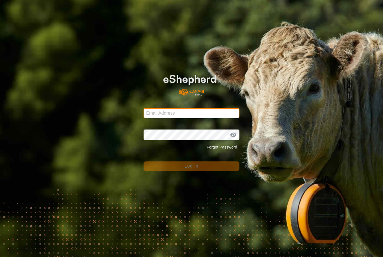
click at [158, 118] on input "Email Address" at bounding box center [192, 113] width 96 height 10
type input "[EMAIL_ADDRESS][DOMAIN_NAME]"
click at [192, 166] on button "Log In" at bounding box center [192, 167] width 96 height 10
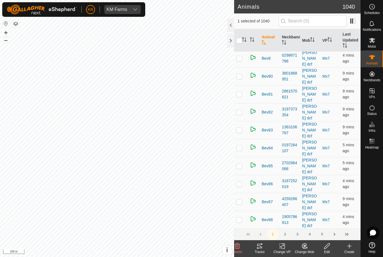
scroll to position [2341, 0]
click at [287, 236] on button "2" at bounding box center [285, 234] width 11 height 11
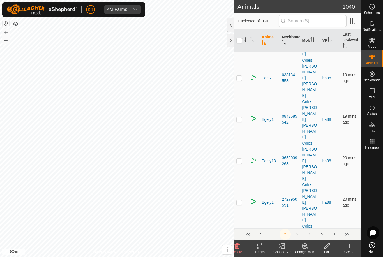
scroll to position [0, 0]
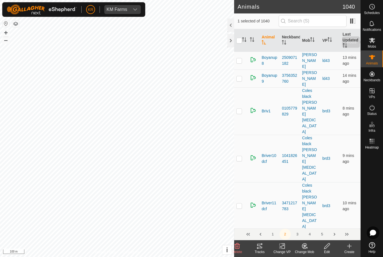
click at [373, 40] on icon at bounding box center [372, 40] width 6 height 5
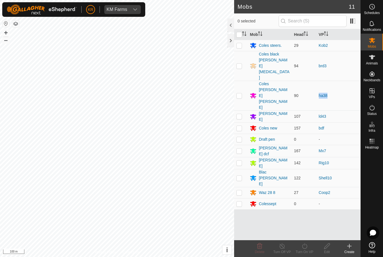
click at [353, 81] on td "ha38" at bounding box center [339, 96] width 44 height 30
click at [241, 137] on p-checkbox at bounding box center [240, 139] width 6 height 4
checkbox input "true"
click at [277, 136] on div "Draft pen" at bounding box center [270, 139] width 40 height 7
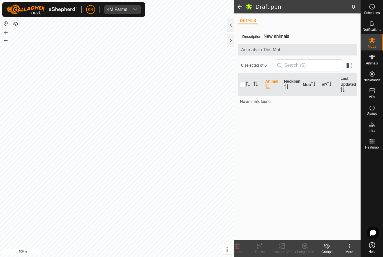
click at [242, 101] on td "No animals found." at bounding box center [297, 101] width 119 height 11
click at [242, 4] on span at bounding box center [239, 6] width 11 height 13
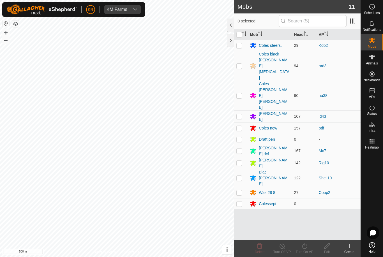
click at [277, 145] on div "[PERSON_NAME] dcf" at bounding box center [270, 151] width 40 height 12
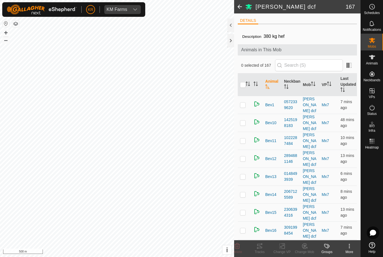
click at [240, 5] on span at bounding box center [239, 6] width 11 height 13
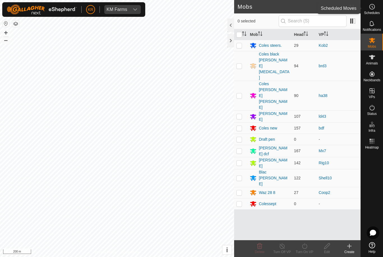
click at [375, 13] on span "Schedules" at bounding box center [372, 12] width 16 height 3
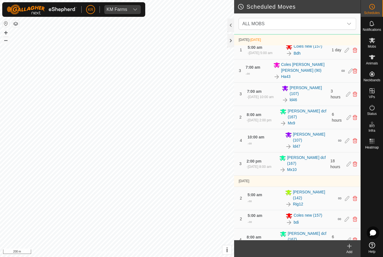
scroll to position [325, 0]
click at [375, 45] on span "Mobs" at bounding box center [372, 46] width 8 height 3
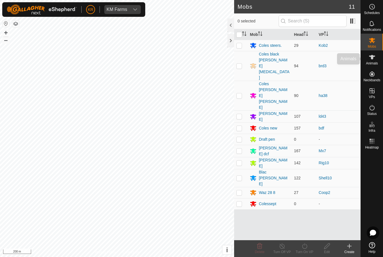
click at [375, 65] on span "Animals" at bounding box center [372, 63] width 12 height 3
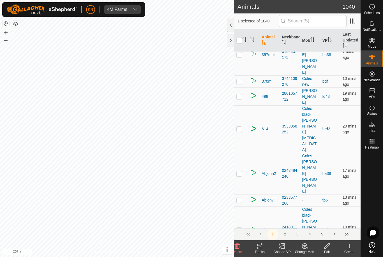
scroll to position [17, 0]
click at [327, 199] on link "tb6" at bounding box center [325, 201] width 5 height 4
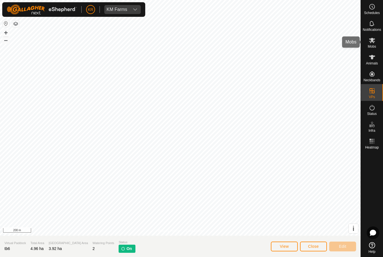
click at [377, 43] on es-mob-svg-icon at bounding box center [372, 40] width 10 height 9
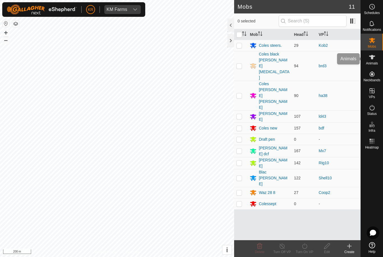
click at [374, 63] on span "Animals" at bounding box center [372, 63] width 12 height 3
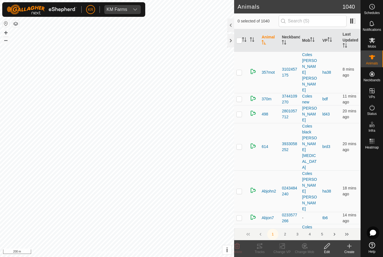
click at [312, 40] on icon "Activate to sort" at bounding box center [312, 39] width 4 height 4
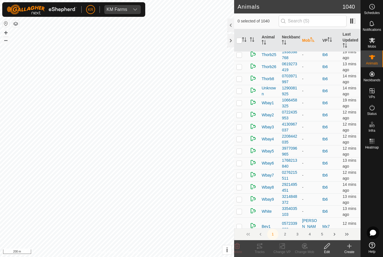
scroll to position [1123, 0]
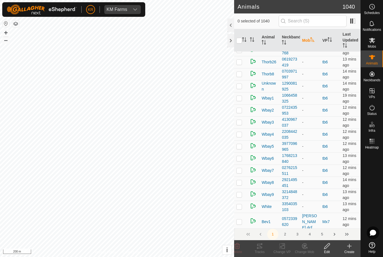
click at [238, 201] on td at bounding box center [240, 207] width 13 height 12
checkbox input "true"
click at [242, 189] on td at bounding box center [240, 195] width 13 height 12
checkbox input "true"
click at [243, 177] on td at bounding box center [240, 183] width 13 height 12
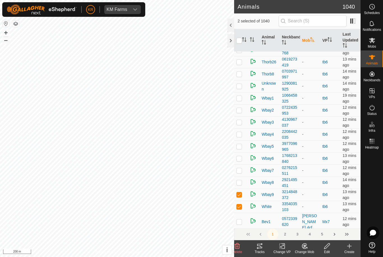
checkbox input "true"
click at [240, 168] on p-checkbox at bounding box center [240, 170] width 6 height 4
checkbox input "true"
click at [240, 156] on p-checkbox at bounding box center [240, 158] width 6 height 4
checkbox input "true"
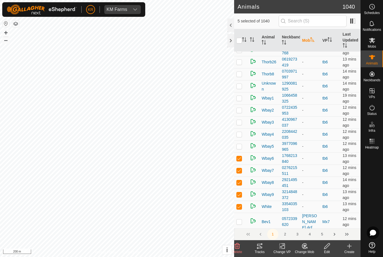
click at [238, 144] on p-checkbox at bounding box center [240, 146] width 6 height 4
checkbox input "true"
click at [244, 128] on td at bounding box center [240, 134] width 13 height 12
checkbox input "true"
click at [241, 120] on p-checkbox at bounding box center [240, 122] width 6 height 4
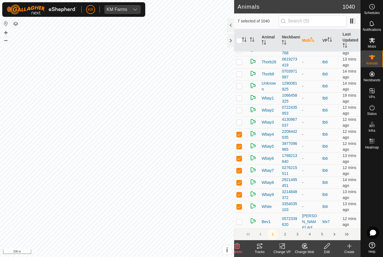
checkbox input "true"
click at [243, 104] on td at bounding box center [240, 110] width 13 height 12
checkbox input "true"
click at [242, 96] on p-checkbox at bounding box center [240, 98] width 6 height 4
checkbox input "true"
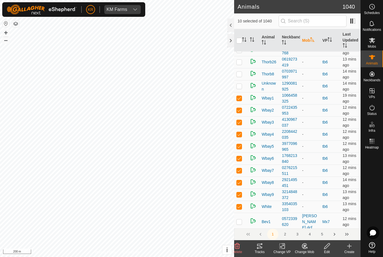
click at [244, 80] on td at bounding box center [240, 86] width 13 height 12
checkbox input "true"
click at [240, 72] on p-checkbox at bounding box center [240, 74] width 6 height 4
checkbox input "true"
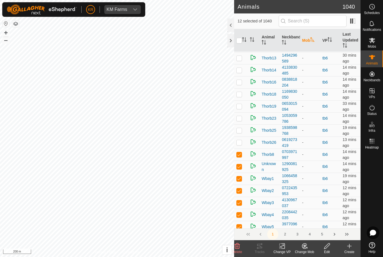
scroll to position [1040, 0]
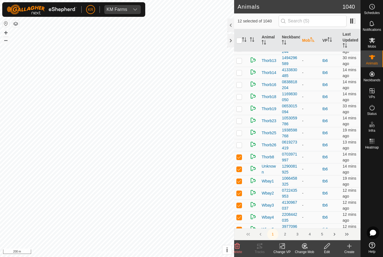
click at [244, 139] on td at bounding box center [240, 145] width 13 height 12
checkbox input "true"
click at [242, 131] on p-checkbox at bounding box center [240, 133] width 6 height 4
checkbox input "true"
click at [244, 115] on td at bounding box center [240, 121] width 13 height 12
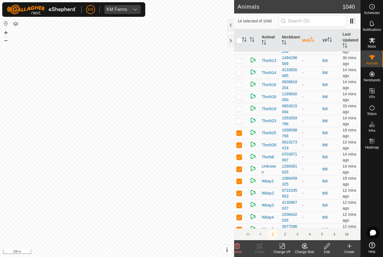
checkbox input "true"
click at [244, 103] on td at bounding box center [240, 109] width 13 height 12
checkbox input "true"
click at [242, 95] on p-checkbox at bounding box center [240, 97] width 6 height 4
checkbox input "true"
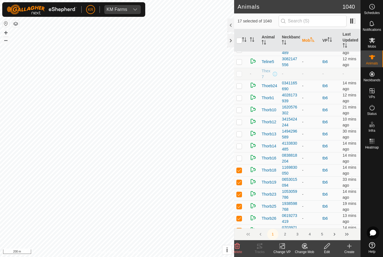
scroll to position [964, 0]
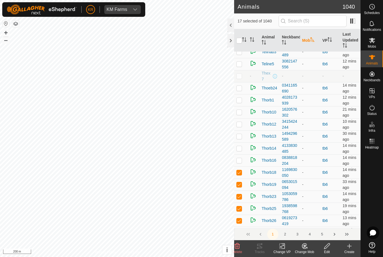
click at [244, 155] on td at bounding box center [240, 161] width 13 height 12
checkbox input "true"
click at [244, 143] on td at bounding box center [240, 149] width 13 height 12
checkbox input "true"
click at [244, 130] on td at bounding box center [240, 136] width 13 height 12
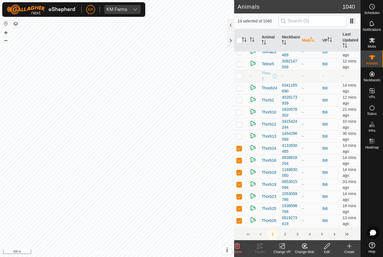
checkbox input "true"
click at [241, 122] on p-checkbox at bounding box center [240, 124] width 6 height 4
checkbox input "true"
click at [243, 106] on td at bounding box center [240, 112] width 13 height 12
checkbox input "true"
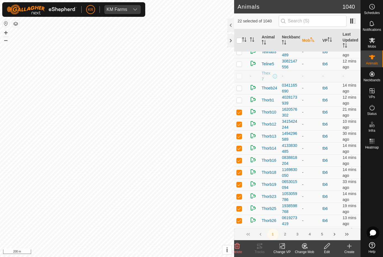
click at [243, 94] on td at bounding box center [240, 100] width 13 height 12
checkbox input "true"
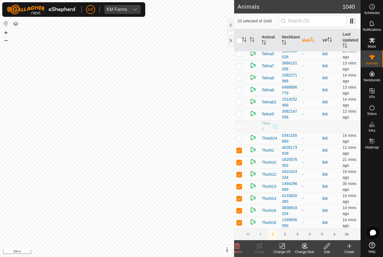
scroll to position [900, 0]
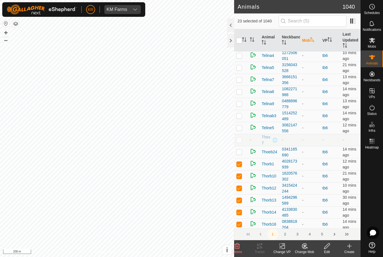
click at [245, 146] on td at bounding box center [240, 152] width 13 height 12
checkbox input "true"
click at [242, 122] on td at bounding box center [240, 128] width 13 height 12
checkbox input "true"
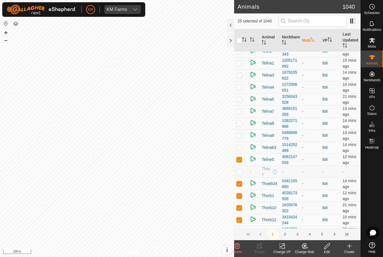
scroll to position [868, 0]
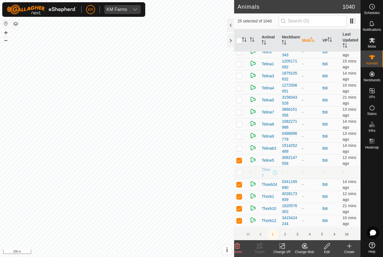
click at [243, 143] on td at bounding box center [240, 149] width 13 height 12
checkbox input "true"
click at [243, 130] on td at bounding box center [240, 136] width 13 height 12
checkbox input "true"
click at [242, 118] on td at bounding box center [240, 124] width 13 height 12
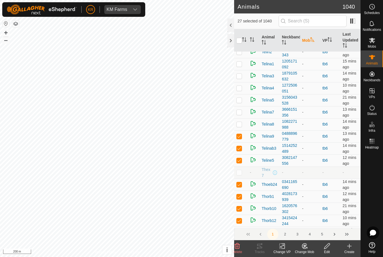
checkbox input "true"
click at [247, 106] on td at bounding box center [240, 112] width 13 height 12
checkbox input "true"
click at [239, 98] on p-checkbox at bounding box center [240, 100] width 6 height 4
checkbox input "true"
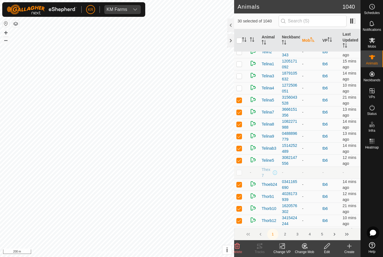
click at [241, 86] on p-checkbox at bounding box center [240, 88] width 6 height 4
checkbox input "true"
click at [244, 70] on td at bounding box center [240, 76] width 13 height 12
checkbox input "true"
click at [242, 62] on p-checkbox at bounding box center [240, 64] width 6 height 4
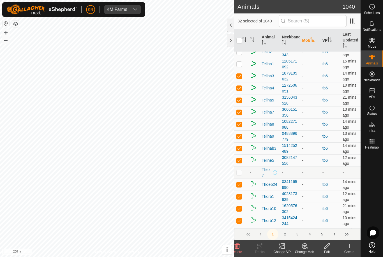
checkbox input "true"
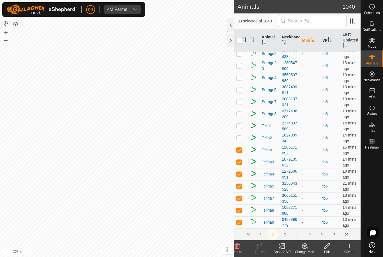
scroll to position [781, 0]
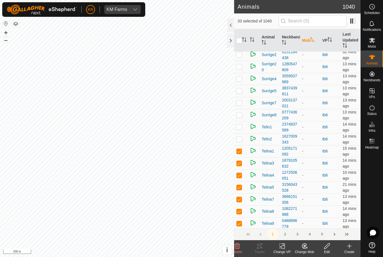
click at [247, 133] on td at bounding box center [240, 139] width 13 height 12
checkbox input "true"
click at [240, 125] on p-checkbox at bounding box center [240, 127] width 6 height 4
checkbox input "true"
click at [237, 109] on td at bounding box center [240, 115] width 13 height 12
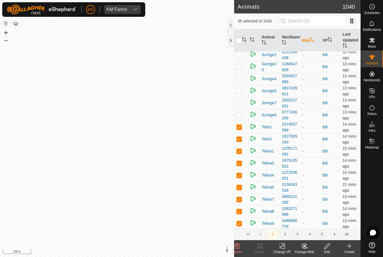
checkbox input "true"
click at [243, 97] on td at bounding box center [240, 103] width 13 height 12
checkbox input "true"
click at [243, 85] on td at bounding box center [240, 91] width 13 height 12
checkbox input "true"
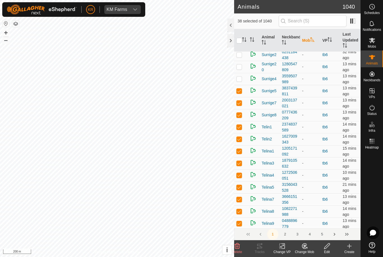
click at [238, 77] on p-checkbox at bounding box center [240, 79] width 6 height 4
checkbox input "true"
click at [241, 65] on p-checkbox at bounding box center [240, 67] width 6 height 4
checkbox input "true"
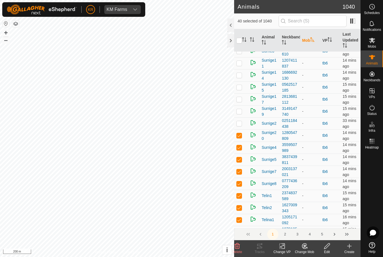
scroll to position [712, 0]
click at [244, 118] on td at bounding box center [240, 124] width 13 height 12
checkbox input "true"
click at [241, 109] on p-checkbox at bounding box center [240, 111] width 6 height 4
checkbox input "true"
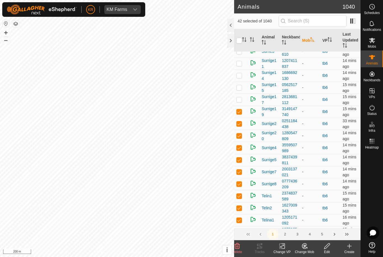
click at [246, 94] on td at bounding box center [240, 100] width 13 height 12
checkbox input "true"
click at [241, 85] on p-checkbox at bounding box center [240, 87] width 6 height 4
checkbox input "true"
click at [243, 70] on td at bounding box center [240, 76] width 13 height 12
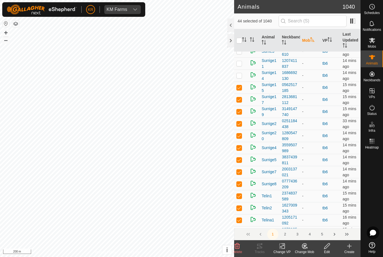
checkbox input "true"
click at [241, 61] on p-checkbox at bounding box center [240, 63] width 6 height 4
checkbox input "true"
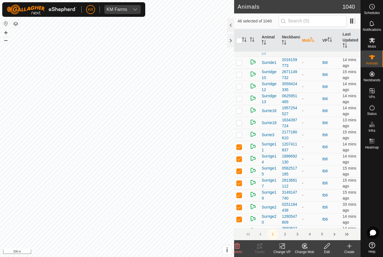
scroll to position [625, 0]
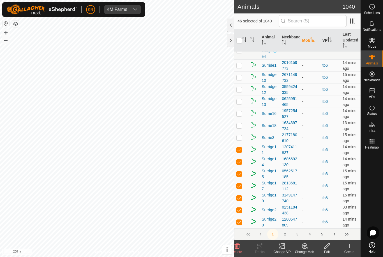
click at [243, 132] on td at bounding box center [240, 138] width 13 height 12
checkbox input "true"
click at [240, 120] on td at bounding box center [240, 126] width 13 height 12
checkbox input "true"
click at [241, 108] on td at bounding box center [240, 114] width 13 height 12
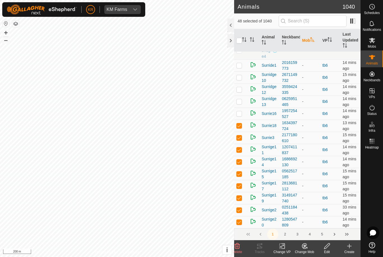
checkbox input "true"
click at [242, 96] on td at bounding box center [240, 102] width 13 height 12
checkbox input "true"
click at [244, 84] on td at bounding box center [240, 90] width 13 height 12
checkbox input "true"
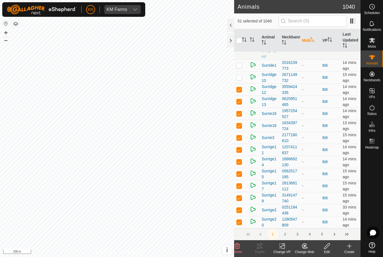
click at [242, 75] on p-checkbox at bounding box center [240, 77] width 6 height 4
checkbox input "true"
click at [242, 49] on th at bounding box center [240, 40] width 13 height 23
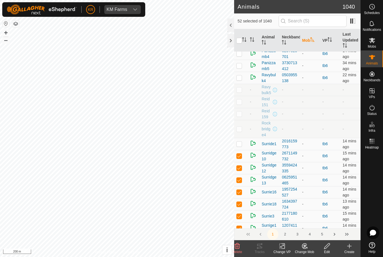
scroll to position [545, 0]
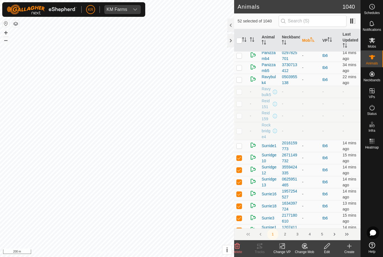
click at [239, 144] on p-checkbox at bounding box center [240, 146] width 6 height 4
checkbox input "true"
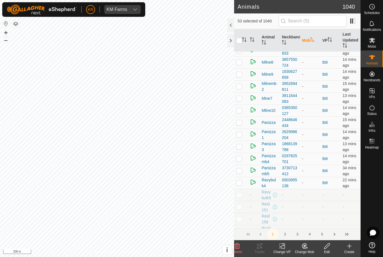
scroll to position [440, 0]
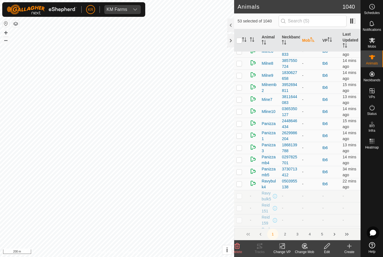
click at [241, 178] on td at bounding box center [240, 184] width 13 height 12
checkbox input "true"
click at [239, 170] on p-checkbox at bounding box center [240, 172] width 6 height 4
checkbox input "true"
click at [241, 158] on p-checkbox at bounding box center [240, 160] width 6 height 4
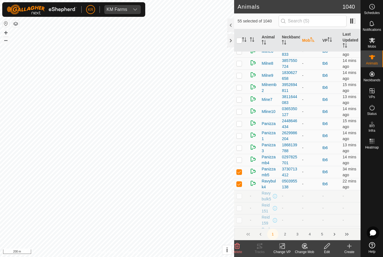
checkbox input "true"
click at [242, 146] on p-checkbox at bounding box center [240, 148] width 6 height 4
checkbox input "true"
click at [245, 130] on td at bounding box center [240, 136] width 13 height 12
checkbox input "true"
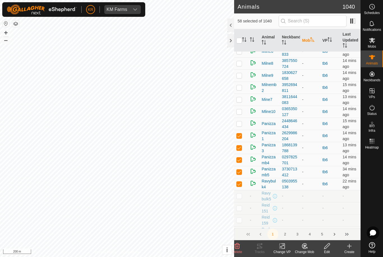
click at [240, 121] on p-checkbox at bounding box center [240, 123] width 6 height 4
checkbox input "true"
click at [239, 109] on p-checkbox at bounding box center [240, 111] width 6 height 4
checkbox input "true"
click at [238, 97] on p-checkbox at bounding box center [240, 99] width 6 height 4
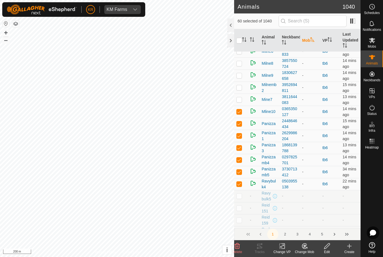
checkbox input "true"
click at [242, 85] on p-checkbox at bounding box center [240, 87] width 6 height 4
checkbox input "true"
click at [242, 73] on p-checkbox at bounding box center [240, 75] width 6 height 4
checkbox input "true"
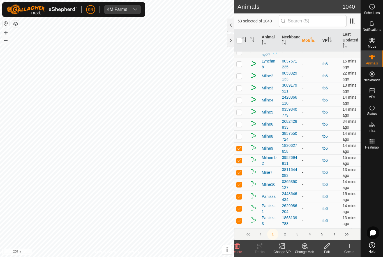
scroll to position [366, 0]
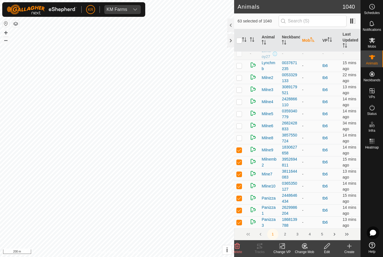
click at [240, 132] on td at bounding box center [240, 138] width 13 height 12
checkbox input "true"
click at [242, 120] on td at bounding box center [240, 126] width 13 height 12
checkbox input "true"
click at [244, 108] on td at bounding box center [240, 114] width 13 height 12
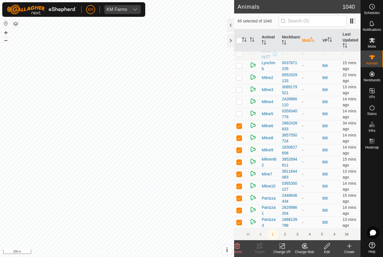
checkbox input "true"
click at [240, 100] on p-checkbox at bounding box center [240, 102] width 6 height 4
checkbox input "true"
click at [245, 84] on td at bounding box center [240, 90] width 13 height 12
checkbox input "true"
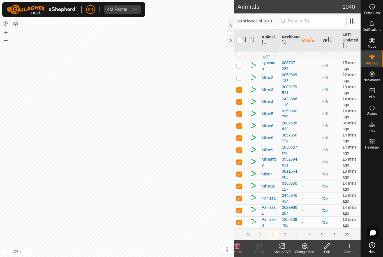
click at [239, 75] on p-checkbox at bounding box center [240, 77] width 6 height 4
checkbox input "true"
click at [241, 63] on p-checkbox at bounding box center [240, 65] width 6 height 4
checkbox input "true"
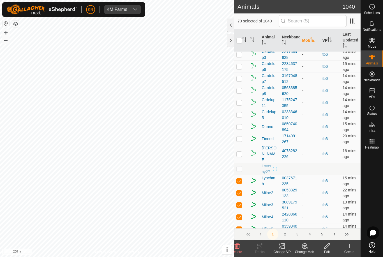
scroll to position [251, 0]
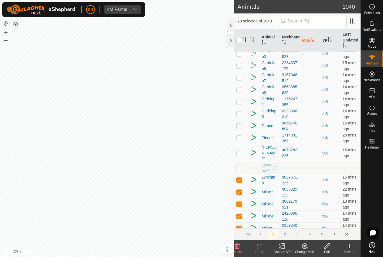
click at [238, 151] on p-checkbox at bounding box center [240, 153] width 6 height 4
checkbox input "true"
click at [242, 136] on p-checkbox at bounding box center [240, 138] width 6 height 4
checkbox input "true"
click at [240, 124] on p-checkbox at bounding box center [240, 126] width 6 height 4
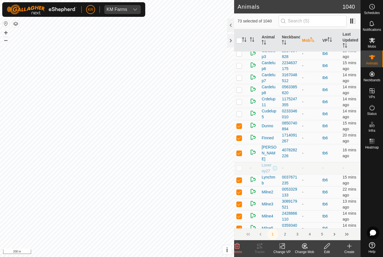
checkbox input "true"
click at [240, 112] on p-checkbox at bounding box center [240, 114] width 6 height 4
checkbox input "true"
click at [242, 100] on p-checkbox at bounding box center [240, 102] width 6 height 4
checkbox input "true"
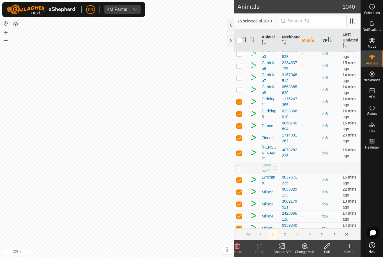
click at [242, 88] on p-checkbox at bounding box center [240, 90] width 6 height 4
checkbox input "true"
click at [242, 75] on p-checkbox at bounding box center [240, 77] width 6 height 4
checkbox input "true"
click at [243, 61] on td at bounding box center [240, 66] width 13 height 12
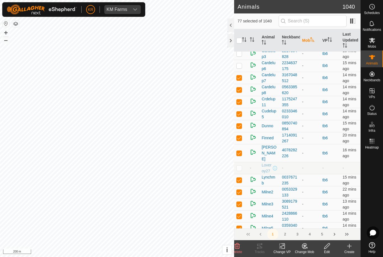
checkbox input "true"
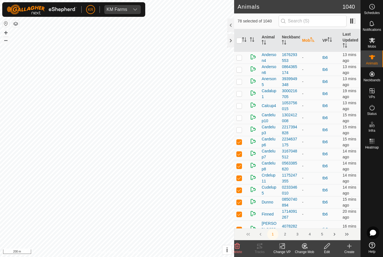
scroll to position [155, 0]
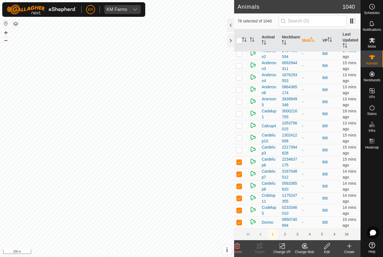
click at [243, 145] on td at bounding box center [240, 150] width 13 height 12
checkbox input "true"
click at [243, 132] on td at bounding box center [240, 138] width 13 height 12
checkbox input "true"
click at [244, 120] on td at bounding box center [240, 126] width 13 height 12
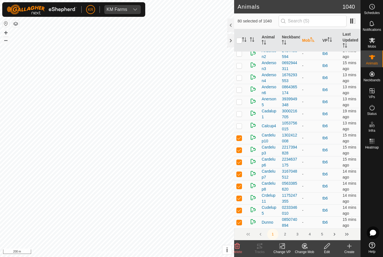
checkbox input "true"
click at [243, 109] on td at bounding box center [240, 114] width 13 height 12
checkbox input "true"
click at [243, 96] on td at bounding box center [240, 102] width 13 height 12
checkbox input "true"
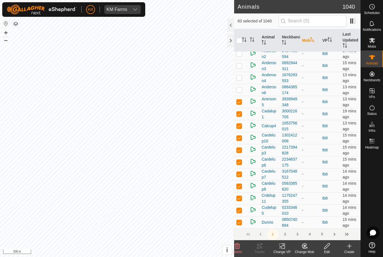
click at [243, 85] on td at bounding box center [240, 90] width 13 height 12
checkbox input "true"
click at [245, 72] on td at bounding box center [240, 78] width 13 height 12
checkbox input "true"
click at [243, 60] on td at bounding box center [240, 66] width 13 height 12
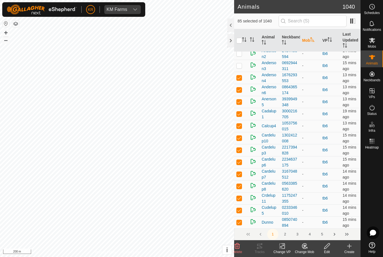
checkbox input "true"
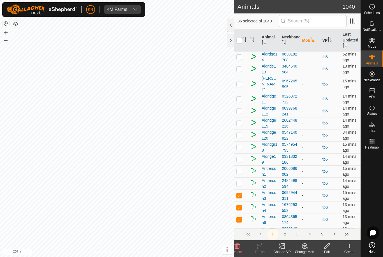
scroll to position [24, 0]
click at [241, 182] on p-checkbox at bounding box center [240, 184] width 6 height 4
checkbox input "true"
click at [245, 166] on td at bounding box center [240, 172] width 13 height 12
checkbox input "true"
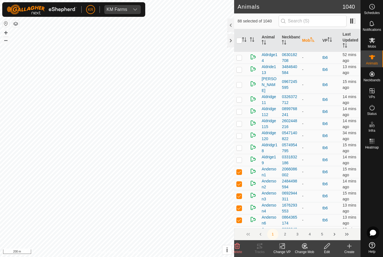
click at [244, 154] on td at bounding box center [240, 160] width 13 height 12
checkbox input "true"
click at [245, 142] on td at bounding box center [240, 148] width 13 height 12
checkbox input "true"
click at [243, 118] on td at bounding box center [240, 124] width 13 height 12
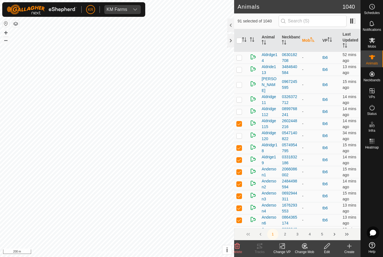
checkbox input "true"
click at [242, 134] on p-checkbox at bounding box center [240, 136] width 6 height 4
checkbox input "true"
click at [243, 106] on td at bounding box center [240, 112] width 13 height 12
checkbox input "true"
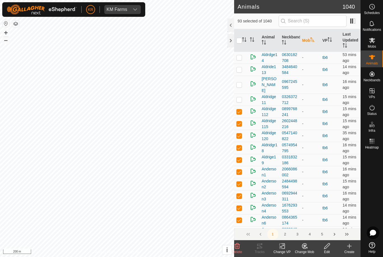
click at [242, 94] on td at bounding box center [240, 100] width 13 height 12
checkbox input "true"
click at [243, 81] on td at bounding box center [240, 85] width 13 height 18
checkbox input "true"
click at [246, 68] on td at bounding box center [240, 70] width 13 height 12
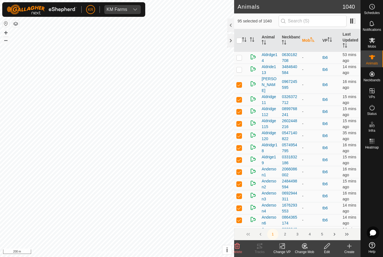
checkbox input "true"
click at [245, 55] on td at bounding box center [240, 58] width 13 height 12
checkbox input "true"
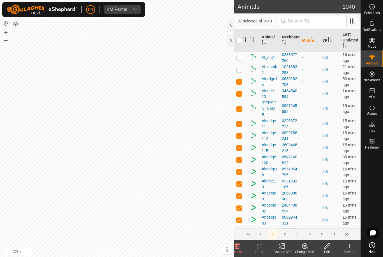
scroll to position [0, 0]
click at [241, 68] on p-checkbox at bounding box center [240, 69] width 6 height 4
checkbox input "true"
click at [242, 58] on p-checkbox at bounding box center [240, 57] width 6 height 4
click at [305, 249] on icon at bounding box center [304, 246] width 5 height 5
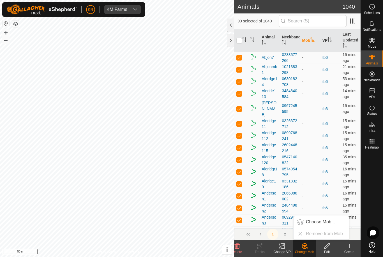
click at [323, 222] on span "Choose Mob..." at bounding box center [320, 222] width 29 height 7
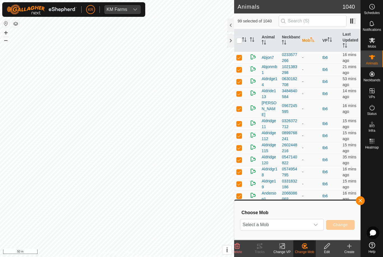
click at [315, 226] on icon "dropdown trigger" at bounding box center [316, 225] width 4 height 4
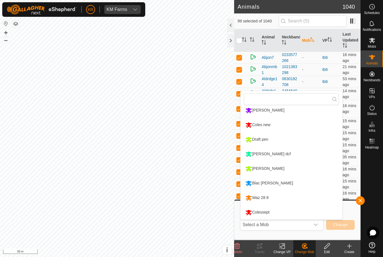
scroll to position [48, 0]
click at [299, 212] on li "Colessept" at bounding box center [292, 213] width 102 height 14
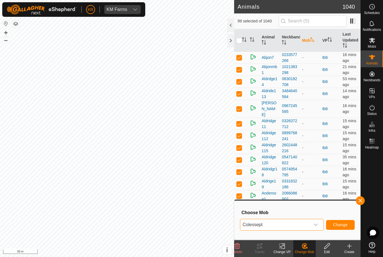
click at [343, 225] on span "Change" at bounding box center [340, 225] width 15 height 4
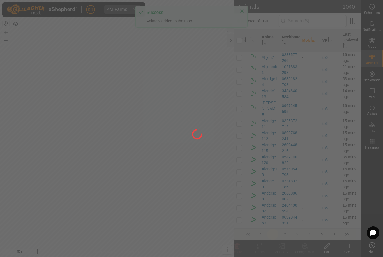
checkbox input "false"
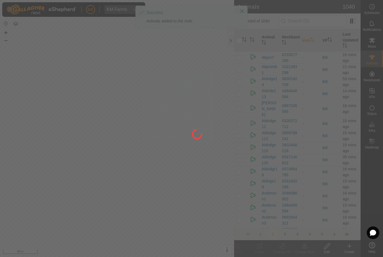
checkbox input "false"
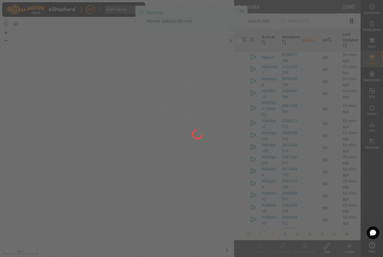
checkbox input "false"
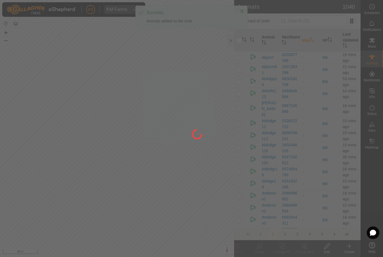
checkbox input "false"
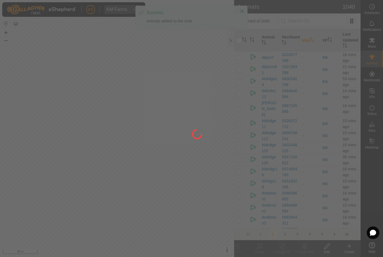
checkbox input "false"
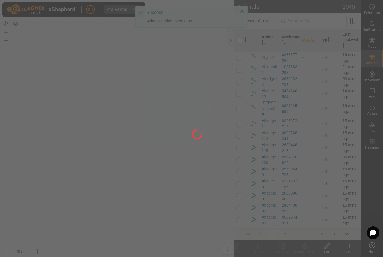
checkbox input "false"
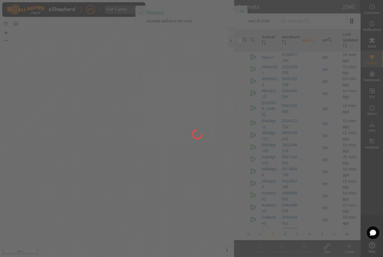
checkbox input "false"
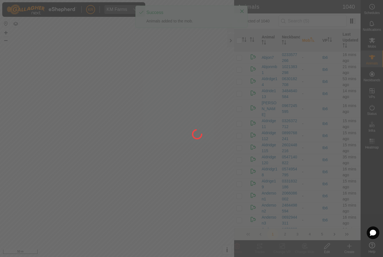
checkbox input "false"
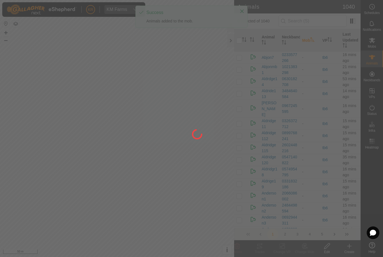
checkbox input "false"
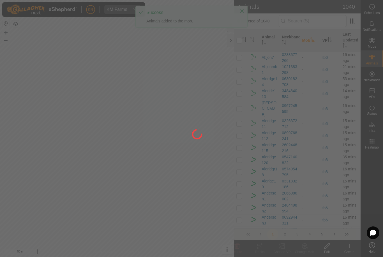
checkbox input "false"
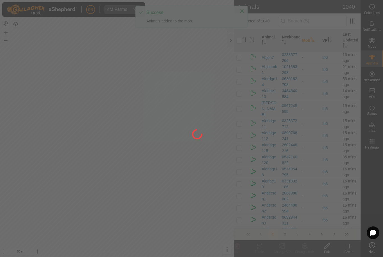
checkbox input "false"
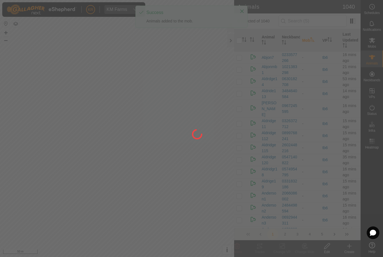
checkbox input "false"
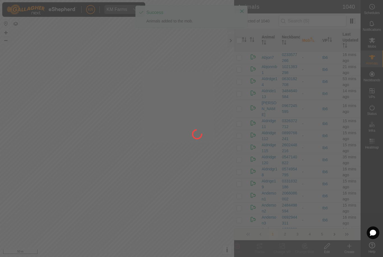
checkbox input "false"
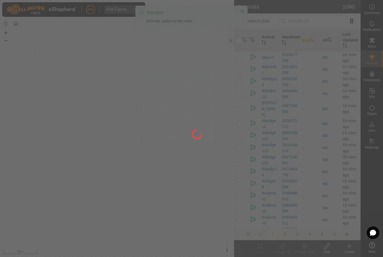
checkbox input "false"
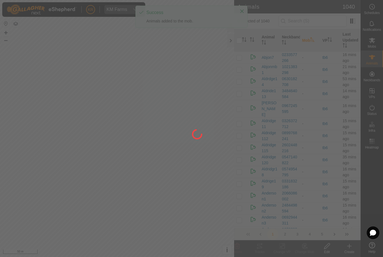
checkbox input "false"
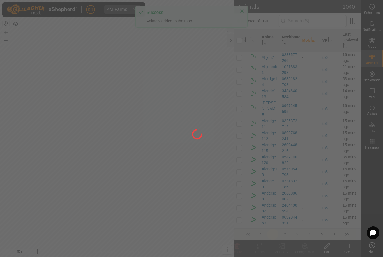
checkbox input "false"
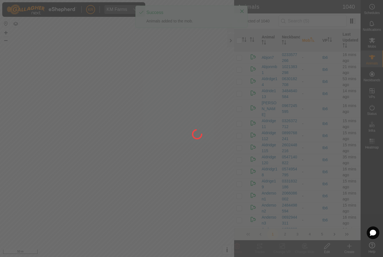
checkbox input "false"
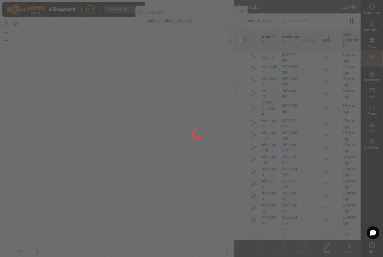
checkbox input "false"
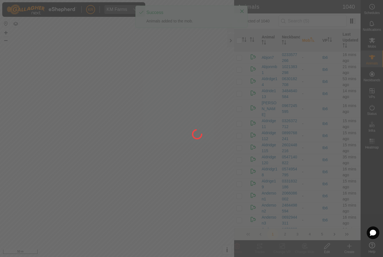
checkbox input "false"
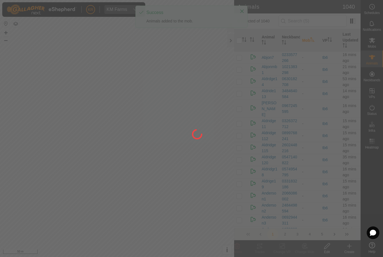
checkbox input "false"
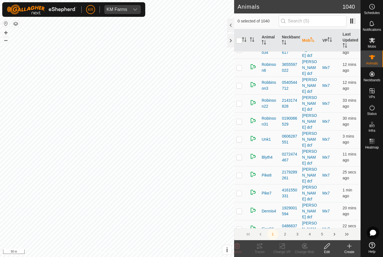
scroll to position [127, 0]
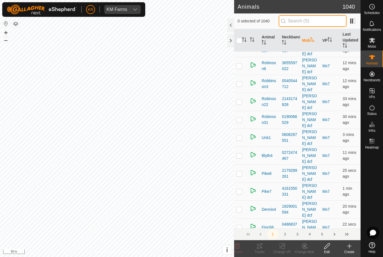
click at [328, 18] on input "text" at bounding box center [313, 21] width 68 height 12
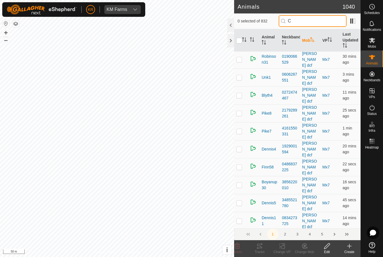
scroll to position [0, 0]
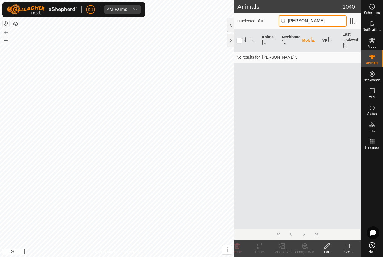
click at [332, 18] on input "[PERSON_NAME]" at bounding box center [313, 21] width 68 height 12
type input "[PERSON_NAME]"
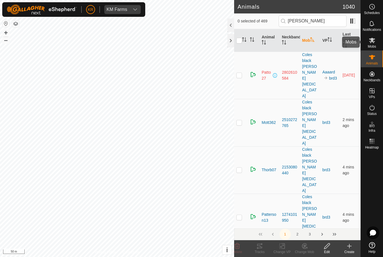
click at [381, 42] on div "Mobs" at bounding box center [372, 42] width 22 height 17
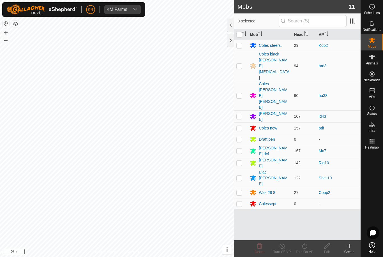
click at [377, 42] on es-mob-svg-icon at bounding box center [372, 40] width 10 height 9
click at [380, 12] on span "Schedules" at bounding box center [372, 12] width 16 height 3
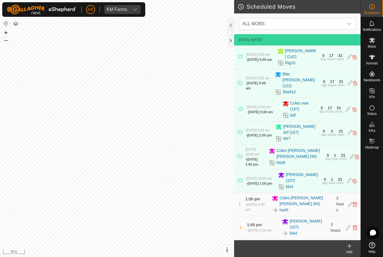
click at [323, 22] on span "ALL MOBS" at bounding box center [292, 23] width 104 height 11
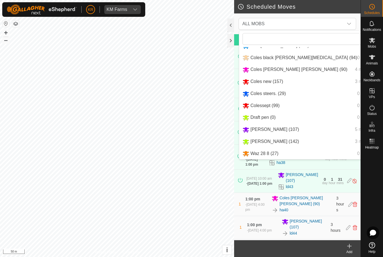
scroll to position [22, 0]
click at [357, 105] on span "0 move" at bounding box center [364, 105] width 15 height 5
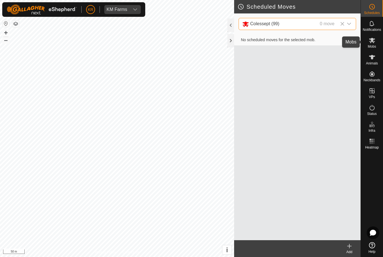
click at [376, 45] on span "Mobs" at bounding box center [372, 46] width 8 height 3
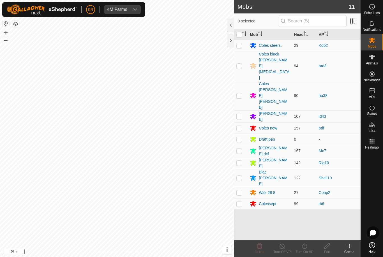
click at [243, 198] on td at bounding box center [240, 203] width 13 height 11
checkbox input "true"
click at [305, 252] on div "Turn On VP" at bounding box center [304, 252] width 22 height 5
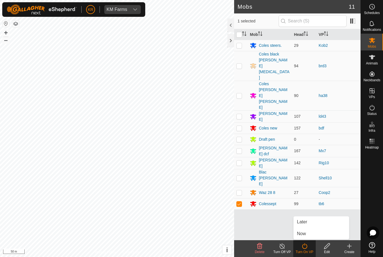
click at [309, 235] on link "Now" at bounding box center [322, 233] width 56 height 11
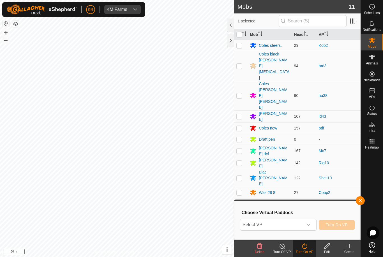
click at [302, 221] on span "Select VP" at bounding box center [271, 224] width 62 height 11
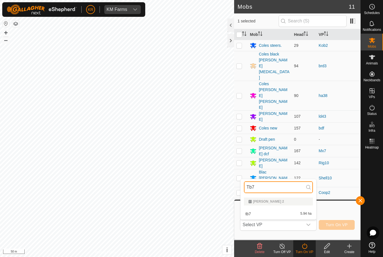
type input "Tb7"
click at [298, 216] on div "tb7 5.94 ha" at bounding box center [278, 214] width 69 height 7
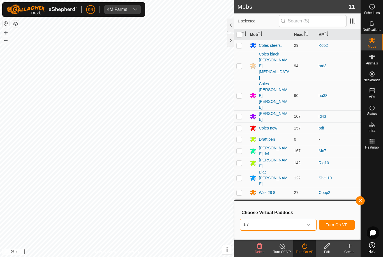
click at [335, 229] on button "Turn On VP" at bounding box center [337, 225] width 36 height 10
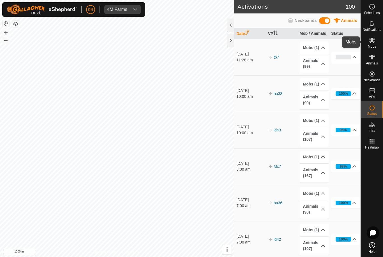
click at [376, 43] on es-mob-svg-icon at bounding box center [372, 40] width 10 height 9
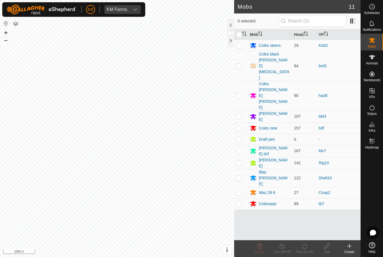
click at [260, 201] on div "Colessept" at bounding box center [267, 204] width 17 height 6
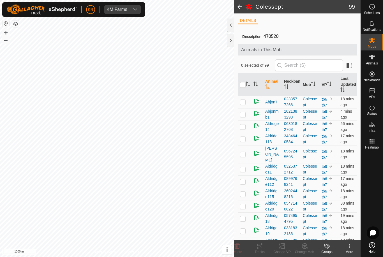
click at [349, 248] on icon at bounding box center [349, 247] width 1 height 1
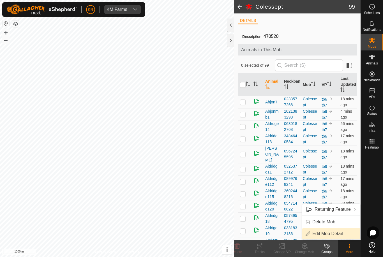
click at [343, 234] on link "Edit Mob Detail" at bounding box center [331, 233] width 58 height 11
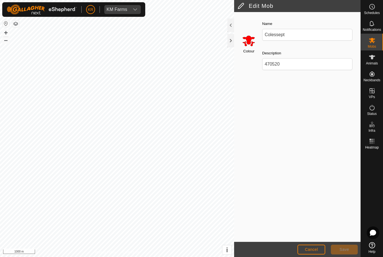
click at [253, 37] on input "Select a color" at bounding box center [248, 40] width 13 height 13
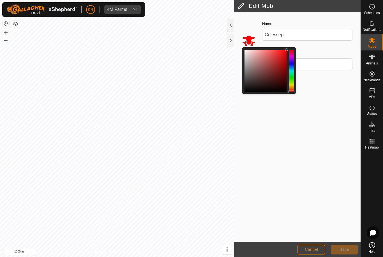
click at [293, 88] on div at bounding box center [291, 71] width 5 height 42
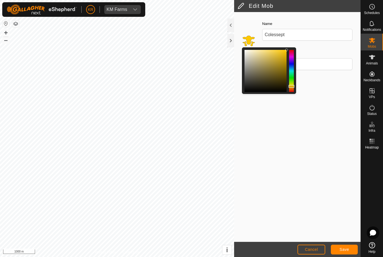
click at [349, 252] on button "Save" at bounding box center [344, 250] width 27 height 10
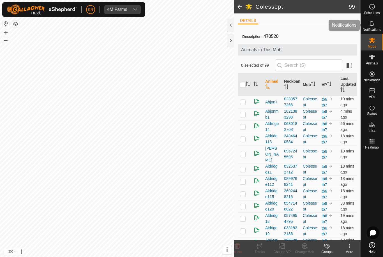
click at [380, 27] on div "Notifications" at bounding box center [372, 25] width 22 height 17
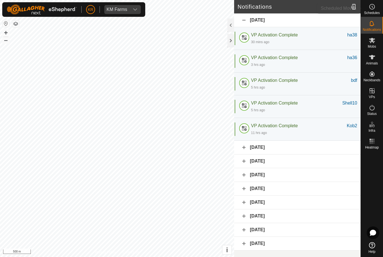
click at [376, 11] on span "Schedules" at bounding box center [372, 12] width 16 height 3
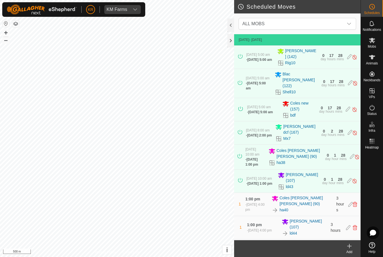
click at [349, 24] on icon "dropdown trigger" at bounding box center [349, 24] width 4 height 4
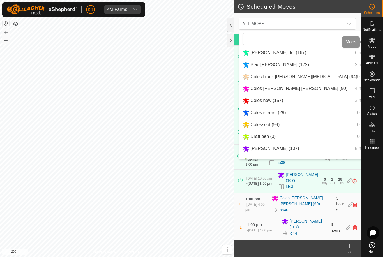
click at [376, 40] on es-mob-svg-icon at bounding box center [372, 40] width 10 height 9
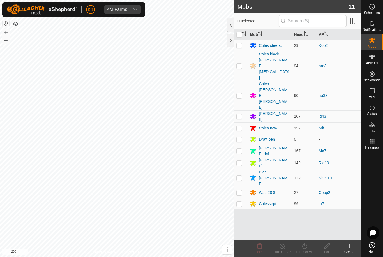
click at [244, 57] on td at bounding box center [240, 66] width 13 height 30
click at [309, 252] on div "Turn On VP" at bounding box center [304, 252] width 22 height 5
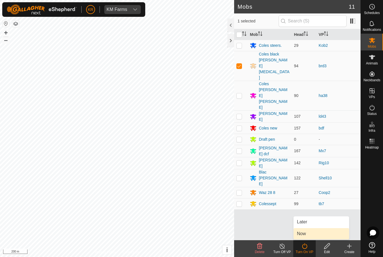
click at [314, 235] on link "Now" at bounding box center [322, 233] width 56 height 11
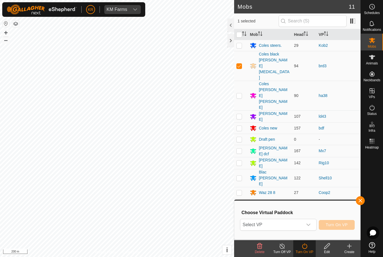
click at [311, 221] on div "dropdown trigger" at bounding box center [308, 224] width 11 height 11
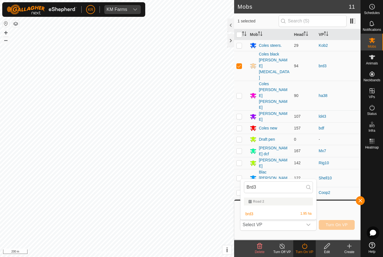
click at [299, 215] on div "brd3 1.95 ha" at bounding box center [278, 214] width 69 height 7
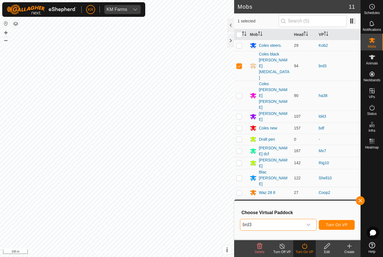
click at [307, 227] on icon "dropdown trigger" at bounding box center [308, 225] width 4 height 4
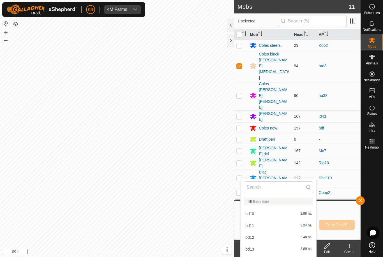
scroll to position [1, 0]
click at [293, 190] on input "text" at bounding box center [278, 188] width 69 height 12
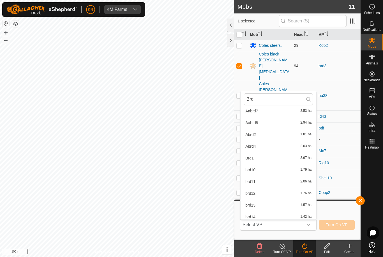
scroll to position [15, 0]
click at [306, 148] on span "2.03 ha" at bounding box center [305, 146] width 11 height 4
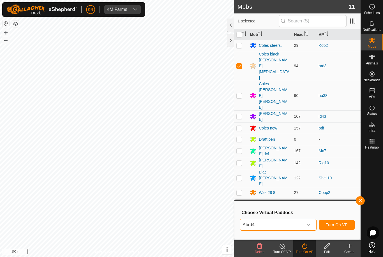
click at [306, 226] on icon "dropdown trigger" at bounding box center [308, 225] width 4 height 4
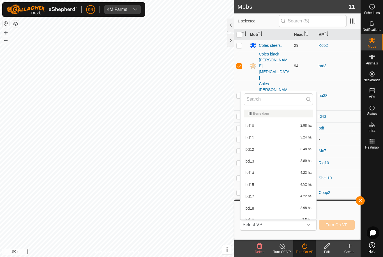
scroll to position [0, 0]
click at [295, 100] on input "text" at bounding box center [278, 99] width 69 height 12
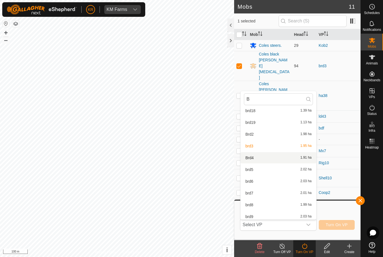
click at [307, 160] on div "Brd4 1.91 ha" at bounding box center [278, 158] width 69 height 7
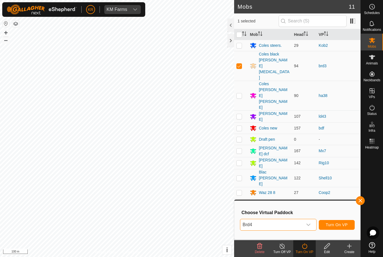
click at [332, 225] on span "Turn On VP" at bounding box center [337, 225] width 22 height 4
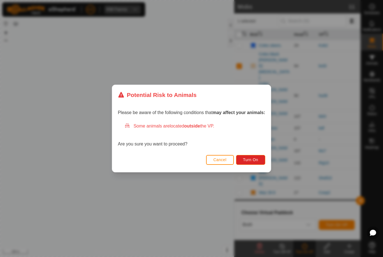
click at [250, 162] on span "Turn On" at bounding box center [250, 160] width 15 height 4
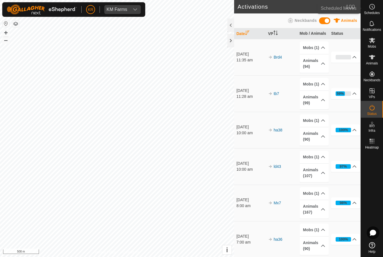
click at [371, 12] on span "Schedules" at bounding box center [372, 12] width 16 height 3
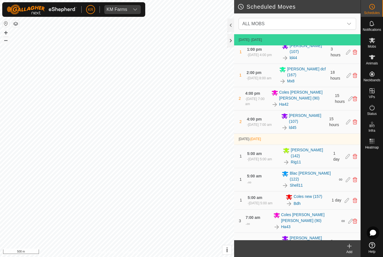
scroll to position [176, 0]
click at [342, 27] on span "ALL MOBS" at bounding box center [292, 23] width 104 height 11
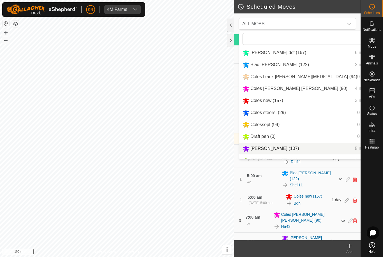
click at [307, 150] on div "[PERSON_NAME] (107) 5 moves" at bounding box center [312, 148] width 138 height 7
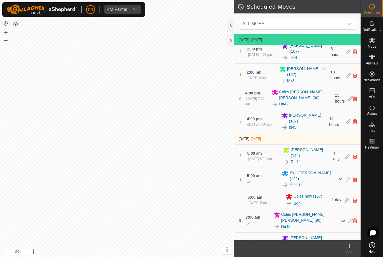
scroll to position [0, 0]
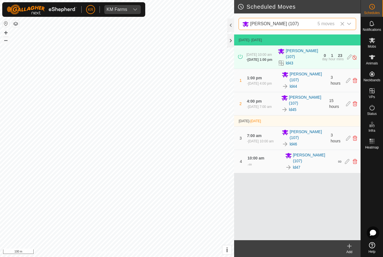
click at [348, 250] on div "Add" at bounding box center [349, 252] width 22 height 5
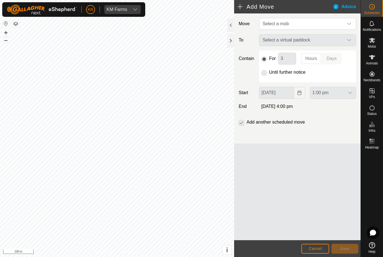
click at [348, 23] on icon "dropdown trigger" at bounding box center [349, 24] width 4 height 4
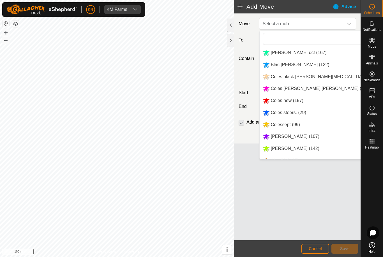
click at [327, 139] on li "[PERSON_NAME] (107)" at bounding box center [320, 137] width 121 height 12
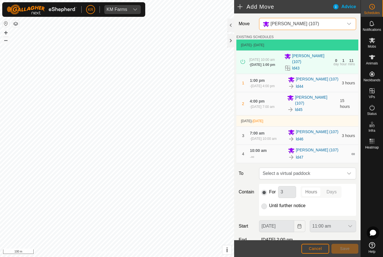
click at [343, 176] on span "Select a virtual paddock" at bounding box center [302, 173] width 83 height 11
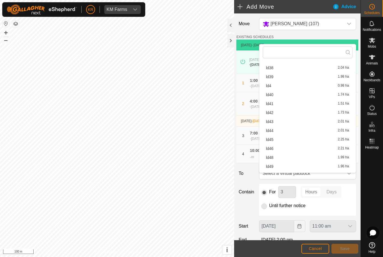
scroll to position [303, 0]
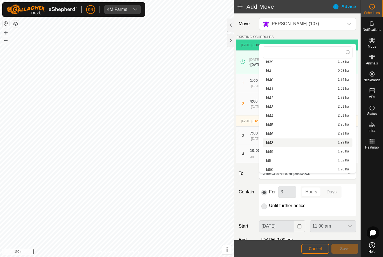
click at [322, 144] on div "ld48 1.99 ha" at bounding box center [307, 143] width 83 height 4
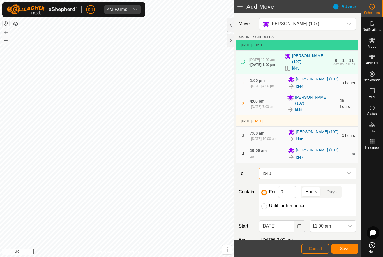
click at [349, 228] on icon "dropdown trigger" at bounding box center [350, 226] width 4 height 2
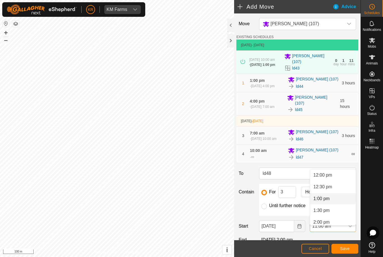
scroll to position [284, 0]
click at [343, 200] on li "1:00 pm" at bounding box center [333, 197] width 46 height 11
click at [348, 247] on span "Save" at bounding box center [345, 249] width 10 height 4
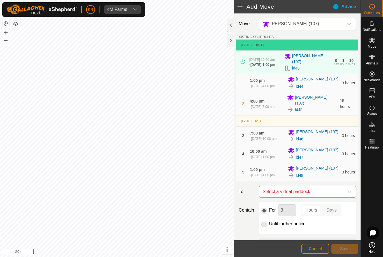
click at [347, 194] on icon "dropdown trigger" at bounding box center [349, 192] width 4 height 4
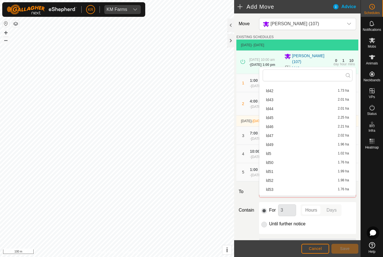
scroll to position [347, 0]
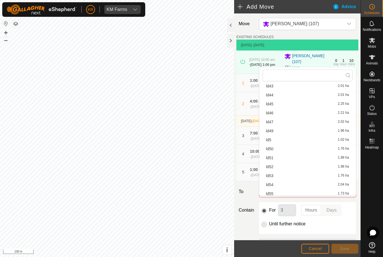
click at [329, 132] on div "[DEMOGRAPHIC_DATA] 1.96 ha" at bounding box center [307, 131] width 83 height 4
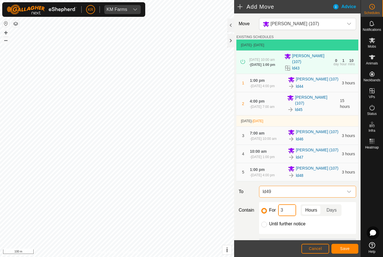
click at [294, 216] on input "3" at bounding box center [287, 211] width 18 height 12
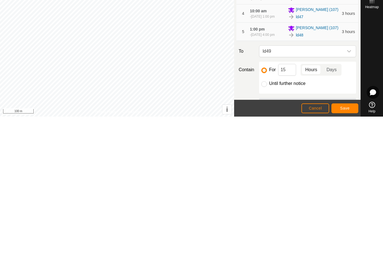
click at [350, 244] on button "Save" at bounding box center [345, 249] width 27 height 10
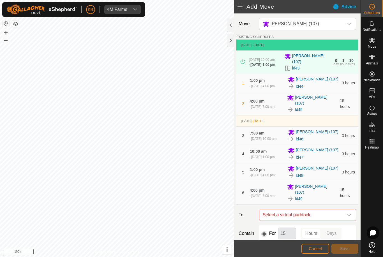
click at [348, 217] on icon "dropdown trigger" at bounding box center [349, 215] width 4 height 4
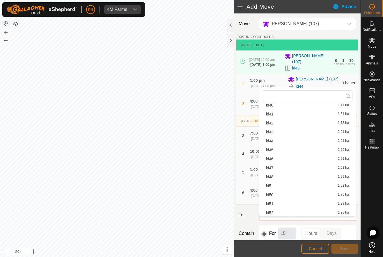
scroll to position [333, 0]
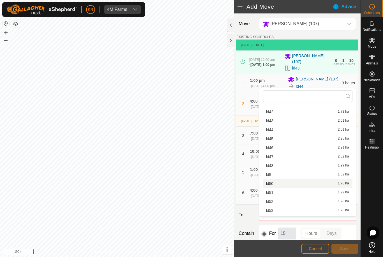
click at [315, 185] on div "ld50 1.76 ha" at bounding box center [307, 184] width 83 height 4
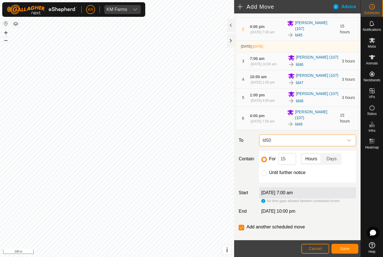
scroll to position [77, 0]
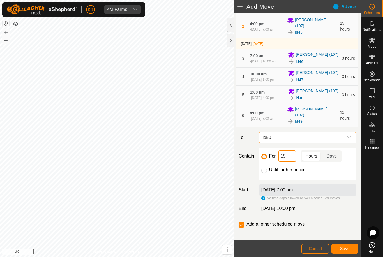
click at [294, 162] on input "15" at bounding box center [287, 156] width 18 height 12
click at [350, 247] on button "Save" at bounding box center [345, 249] width 27 height 10
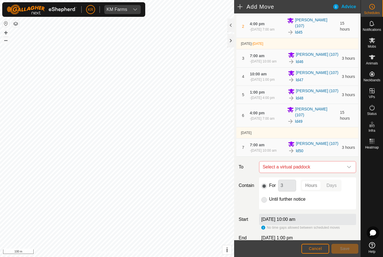
click at [343, 173] on span "Select a virtual paddock" at bounding box center [302, 167] width 83 height 11
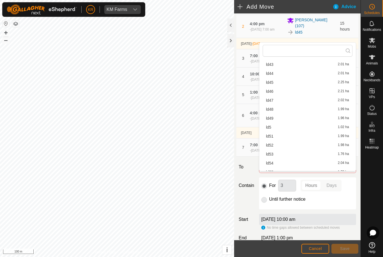
scroll to position [343, 0]
click at [319, 139] on div "ld51 1.99 ha" at bounding box center [307, 137] width 83 height 4
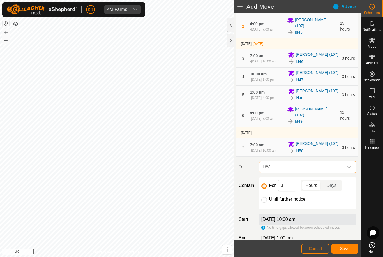
click at [348, 251] on span "Save" at bounding box center [345, 249] width 10 height 4
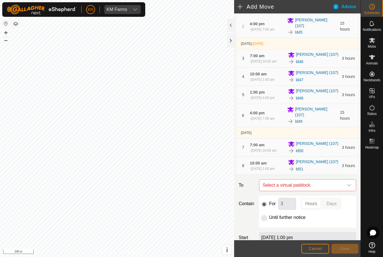
click at [343, 191] on span "Select a virtual paddock" at bounding box center [302, 185] width 83 height 11
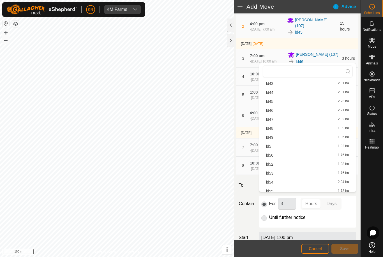
scroll to position [353, 0]
click at [324, 162] on li "ld53 1.76 ha" at bounding box center [308, 166] width 90 height 8
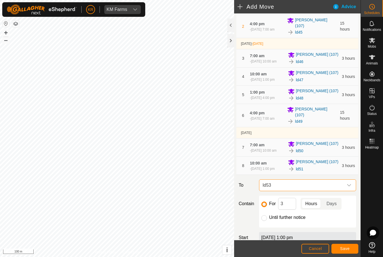
click at [347, 247] on span "Save" at bounding box center [345, 249] width 10 height 4
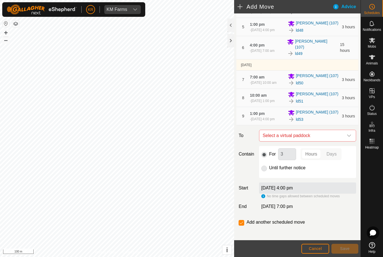
scroll to position [148, 0]
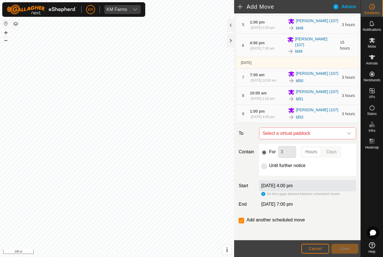
click at [346, 139] on div "dropdown trigger" at bounding box center [349, 133] width 11 height 11
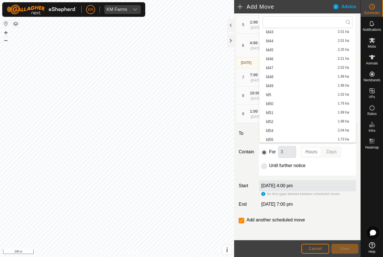
scroll to position [377, 0]
click at [321, 104] on div "ld54 2.04 ha" at bounding box center [307, 102] width 83 height 4
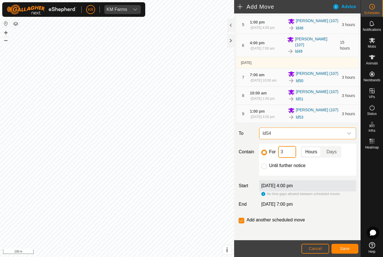
click at [295, 158] on input "3" at bounding box center [287, 152] width 18 height 12
click at [346, 249] on span "Save" at bounding box center [345, 249] width 10 height 4
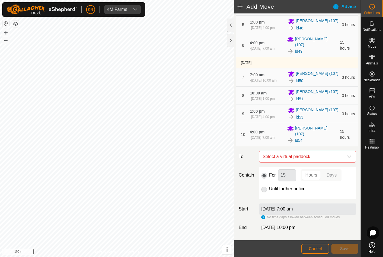
click at [343, 162] on span "Select a virtual paddock" at bounding box center [302, 156] width 83 height 11
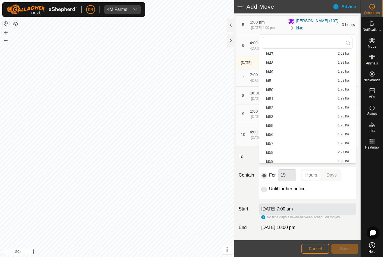
scroll to position [387, 0]
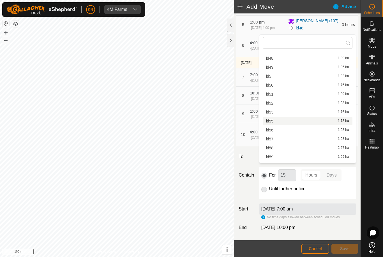
click at [311, 122] on div "ld55 1.73 ha" at bounding box center [307, 121] width 83 height 4
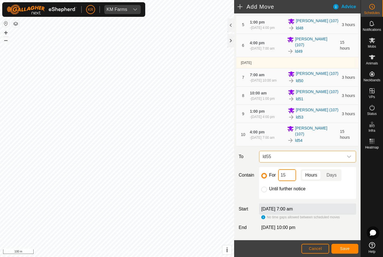
click at [294, 181] on input "15" at bounding box center [287, 175] width 18 height 12
click at [349, 247] on span "Save" at bounding box center [345, 249] width 10 height 4
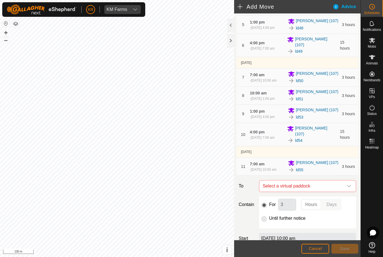
click at [343, 192] on span "Select a virtual paddock" at bounding box center [302, 186] width 83 height 11
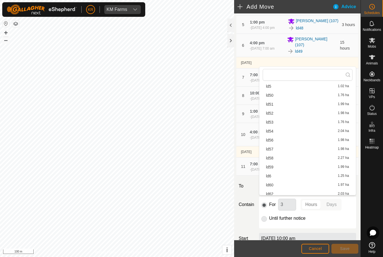
scroll to position [409, 0]
click at [322, 142] on div "ld56 1.98 ha" at bounding box center [307, 140] width 83 height 4
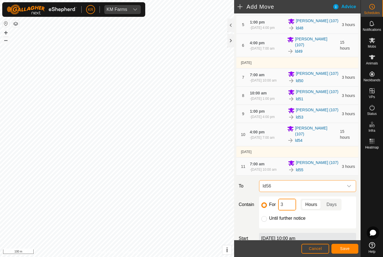
click at [293, 211] on input "3" at bounding box center [287, 205] width 18 height 12
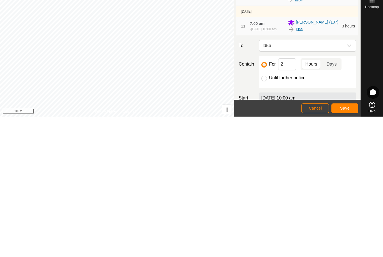
click at [350, 244] on button "Save" at bounding box center [345, 249] width 27 height 10
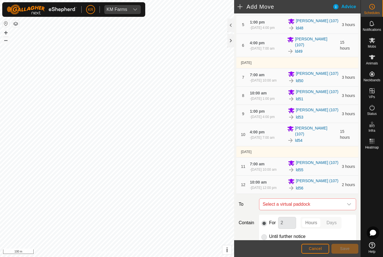
click at [340, 210] on span "Select a virtual paddock" at bounding box center [302, 204] width 83 height 11
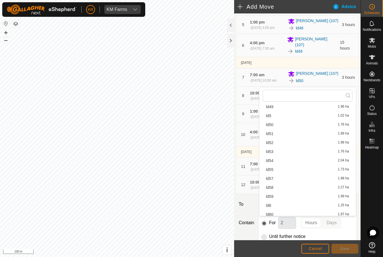
scroll to position [400, 0]
click at [311, 180] on div "ld57 1.98 ha" at bounding box center [307, 179] width 83 height 4
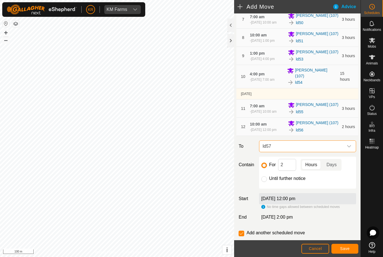
click at [346, 249] on span "Save" at bounding box center [345, 249] width 10 height 4
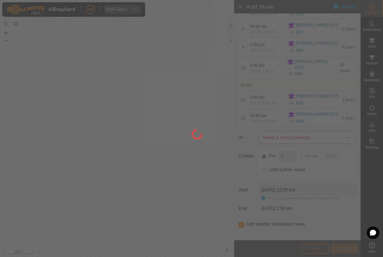
scroll to position [215, 0]
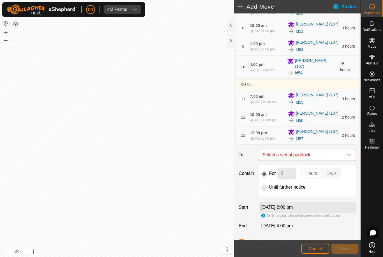
click at [343, 161] on span "Select a virtual paddock" at bounding box center [302, 155] width 83 height 11
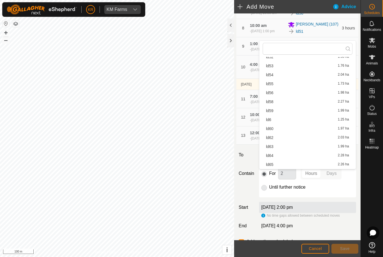
scroll to position [437, 0]
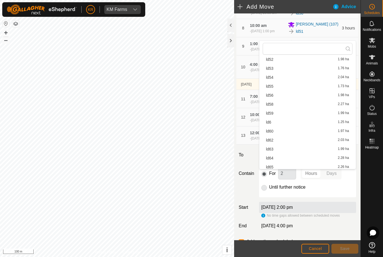
click at [306, 106] on div "ld58 2.27 ha" at bounding box center [307, 104] width 83 height 4
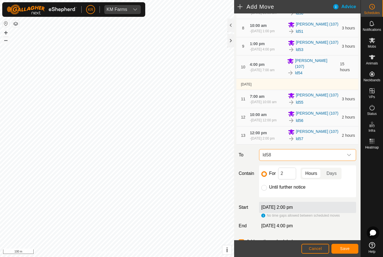
scroll to position [223, 0]
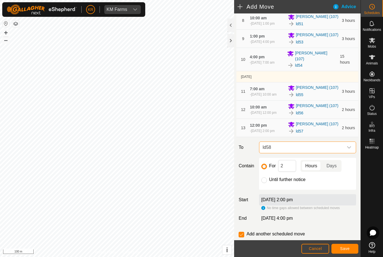
click at [348, 247] on span "Save" at bounding box center [345, 249] width 10 height 4
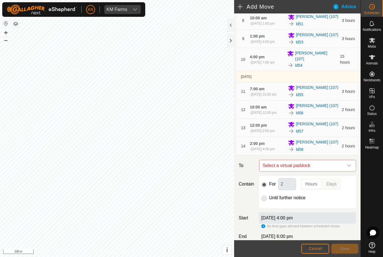
click at [343, 171] on span "Select a virtual paddock" at bounding box center [302, 165] width 83 height 11
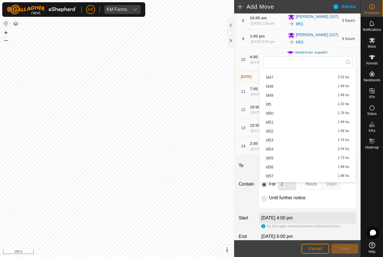
scroll to position [385, 0]
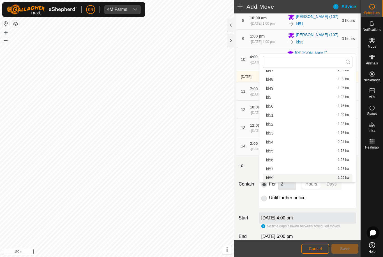
click at [315, 177] on div "ld59 1.99 ha" at bounding box center [307, 178] width 83 height 4
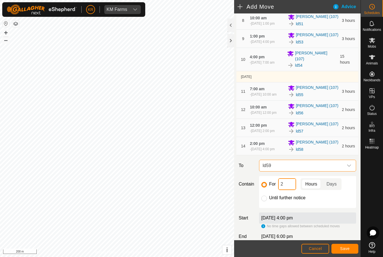
click at [294, 190] on input "2" at bounding box center [287, 184] width 18 height 12
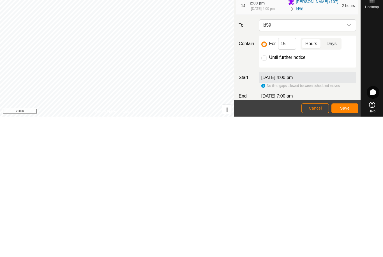
click at [349, 244] on button "Save" at bounding box center [345, 249] width 27 height 10
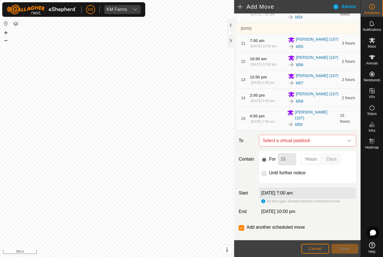
scroll to position [278, 0]
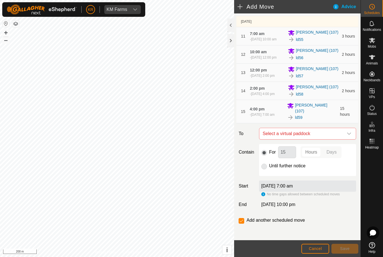
click at [343, 139] on span "Select a virtual paddock" at bounding box center [302, 133] width 83 height 11
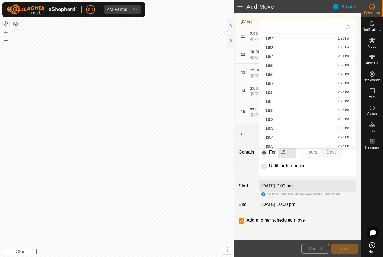
scroll to position [438, 0]
click at [310, 110] on div "ld60 1.97 ha" at bounding box center [307, 109] width 83 height 4
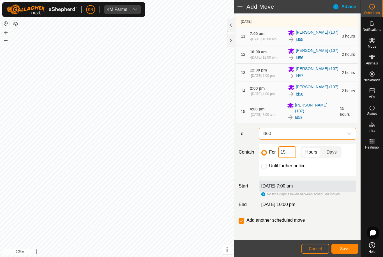
click at [290, 158] on input "15" at bounding box center [287, 152] width 18 height 12
click at [345, 246] on button "Save" at bounding box center [345, 249] width 27 height 10
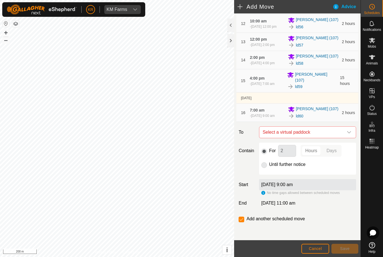
scroll to position [331, 0]
click at [347, 134] on icon "dropdown trigger" at bounding box center [349, 132] width 4 height 4
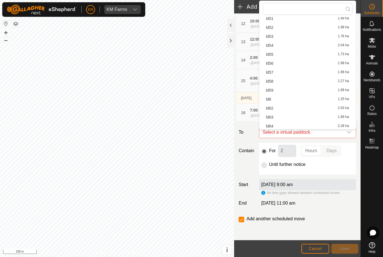
scroll to position [438, 0]
click at [315, 101] on div "ld62 2.03 ha" at bounding box center [307, 99] width 83 height 4
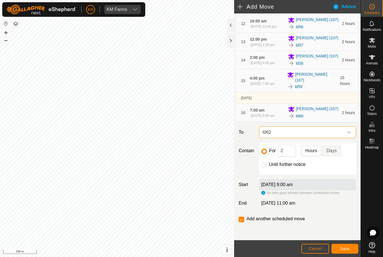
click at [345, 252] on button "Save" at bounding box center [345, 249] width 27 height 10
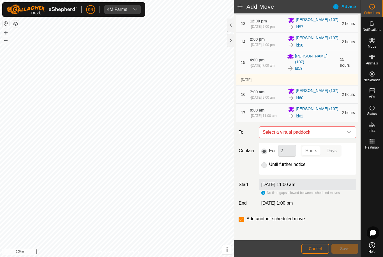
click at [346, 138] on div "dropdown trigger" at bounding box center [349, 132] width 11 height 11
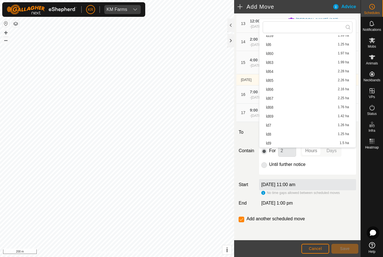
scroll to position [502, 0]
click at [318, 64] on div "ld63 1.99 ha" at bounding box center [307, 63] width 83 height 4
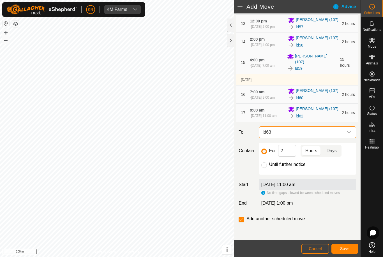
click at [347, 249] on span "Save" at bounding box center [345, 249] width 10 height 4
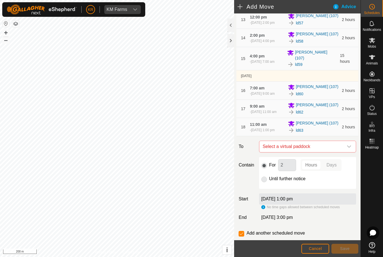
click at [343, 152] on span "Select a virtual paddock" at bounding box center [302, 146] width 83 height 11
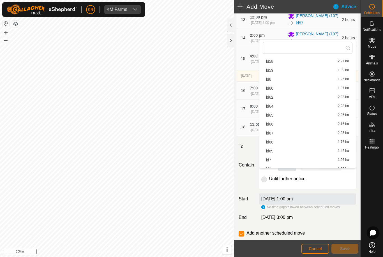
scroll to position [492, 0]
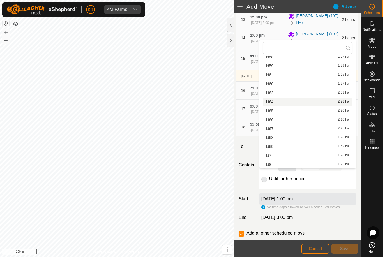
click at [320, 103] on div "ld64 2.28 ha" at bounding box center [307, 102] width 83 height 4
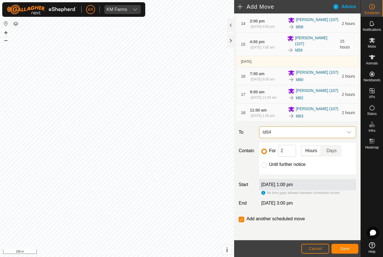
scroll to position [373, 0]
click at [348, 249] on span "Save" at bounding box center [345, 249] width 10 height 4
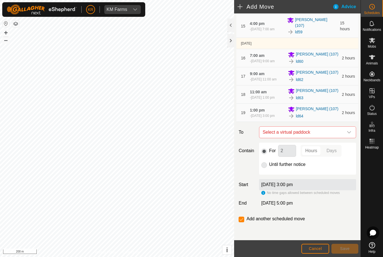
click at [343, 138] on span "Select a virtual paddock" at bounding box center [302, 132] width 83 height 11
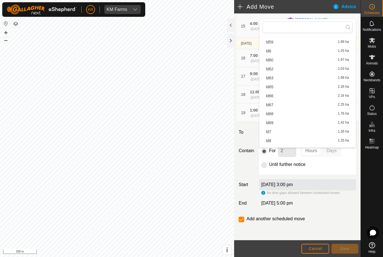
scroll to position [494, 0]
click at [309, 88] on div "ld65 2.26 ha" at bounding box center [307, 88] width 83 height 4
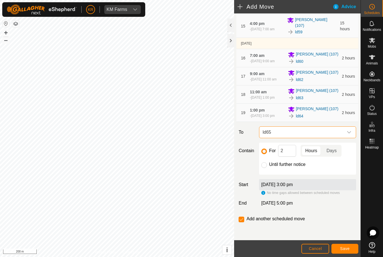
click at [345, 250] on span "Save" at bounding box center [345, 249] width 10 height 4
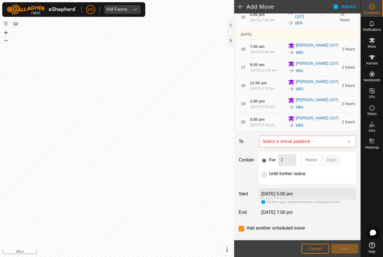
click at [348, 147] on div "dropdown trigger" at bounding box center [349, 141] width 11 height 11
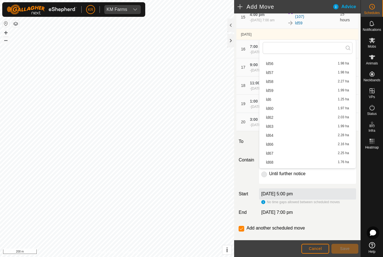
scroll to position [492, 0]
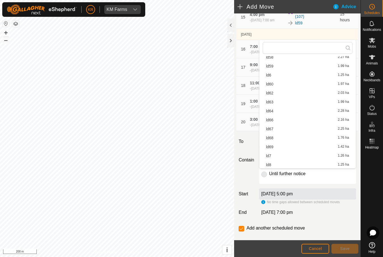
click at [315, 121] on div "ld66 2.16 ha" at bounding box center [307, 120] width 83 height 4
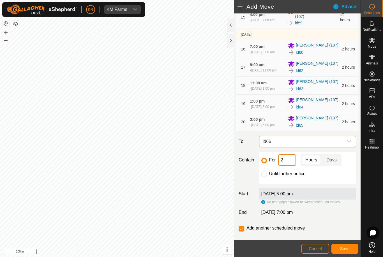
click at [291, 166] on input "2" at bounding box center [287, 160] width 18 height 12
click at [350, 248] on span "Save" at bounding box center [345, 249] width 10 height 4
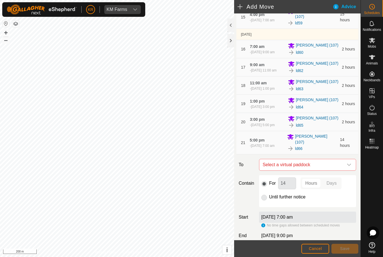
click at [343, 171] on span "Select a virtual paddock" at bounding box center [302, 164] width 83 height 11
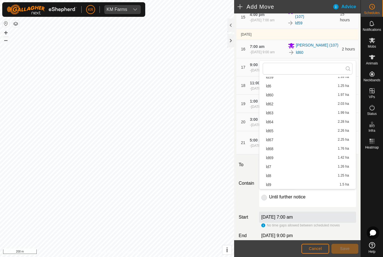
scroll to position [502, 0]
click at [318, 142] on div "ld67 2.25 ha" at bounding box center [307, 140] width 83 height 4
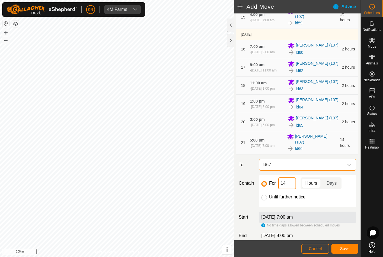
click at [295, 189] on input "14" at bounding box center [287, 184] width 18 height 12
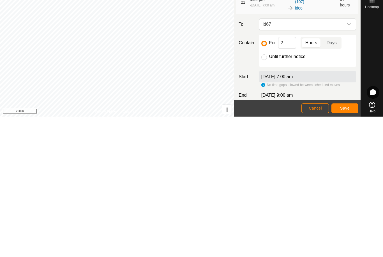
click at [354, 244] on button "Save" at bounding box center [345, 249] width 27 height 10
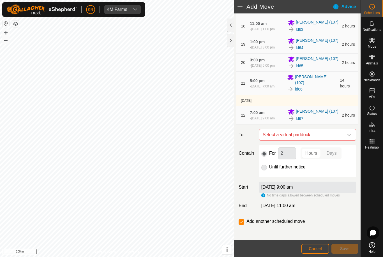
scroll to position [442, 0]
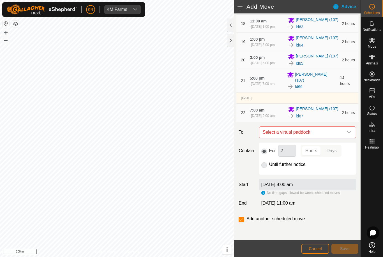
click at [348, 135] on icon "dropdown trigger" at bounding box center [349, 132] width 4 height 4
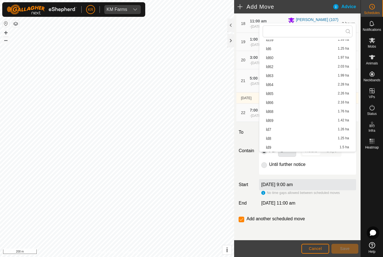
scroll to position [502, 0]
click at [315, 113] on div "ld68 1.76 ha" at bounding box center [307, 112] width 83 height 4
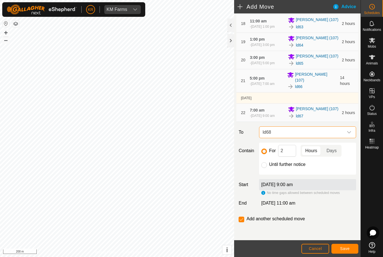
click at [349, 251] on span "Save" at bounding box center [345, 249] width 10 height 4
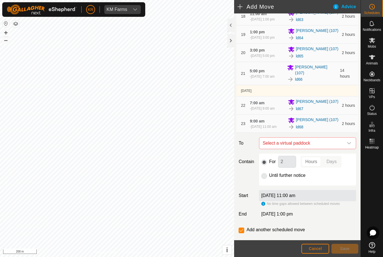
click at [343, 149] on span "Select a virtual paddock" at bounding box center [302, 143] width 83 height 11
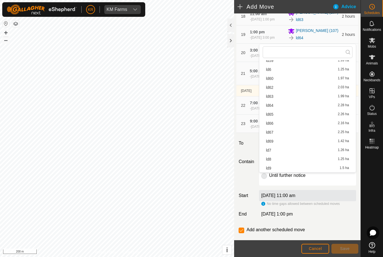
click at [320, 143] on div "ld69 1.42 ha" at bounding box center [307, 141] width 83 height 4
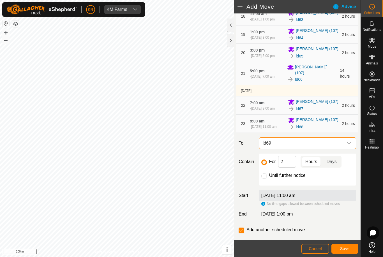
click at [269, 178] on label "Until further notice" at bounding box center [287, 175] width 36 height 4
click at [267, 179] on input "Until further notice" at bounding box center [264, 176] width 6 height 6
click at [350, 249] on button "Save" at bounding box center [345, 249] width 27 height 10
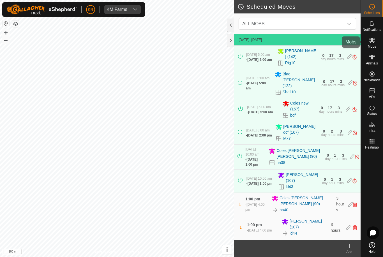
click at [380, 43] on div "Mobs" at bounding box center [372, 42] width 22 height 17
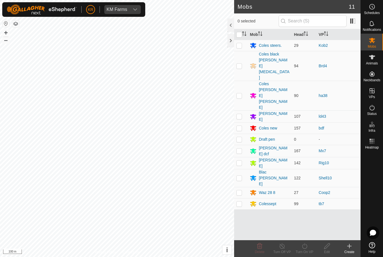
click at [242, 64] on p-checkbox at bounding box center [240, 66] width 6 height 4
click at [308, 249] on icon at bounding box center [304, 246] width 7 height 7
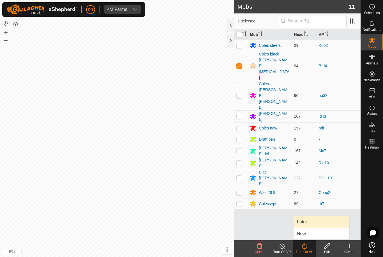
click at [313, 222] on link "Later" at bounding box center [322, 222] width 56 height 11
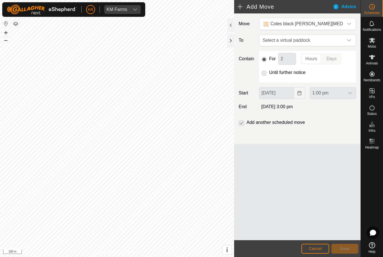
click at [350, 40] on icon "dropdown trigger" at bounding box center [349, 40] width 4 height 4
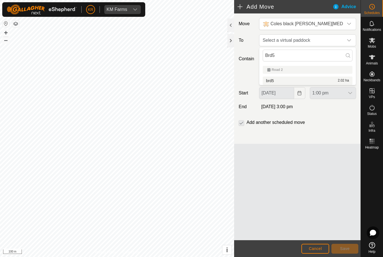
click at [332, 79] on div "brd5 2.02 ha" at bounding box center [307, 81] width 83 height 4
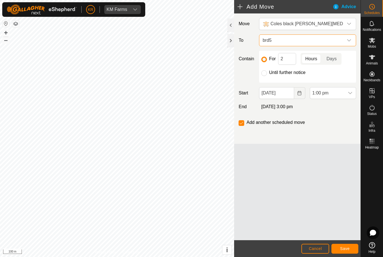
click at [348, 95] on div "dropdown trigger" at bounding box center [350, 93] width 11 height 11
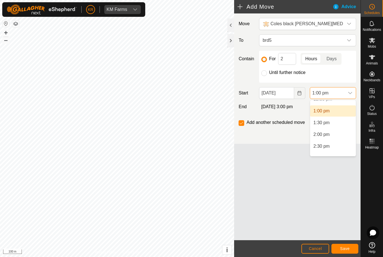
scroll to position [304, 0]
click at [336, 130] on li "2:00 pm" at bounding box center [333, 131] width 46 height 11
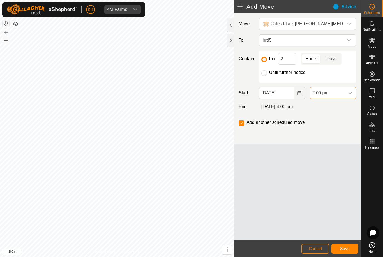
click at [348, 247] on span "Save" at bounding box center [345, 249] width 10 height 4
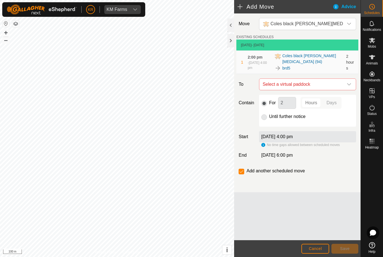
click at [348, 82] on icon "dropdown trigger" at bounding box center [349, 84] width 4 height 4
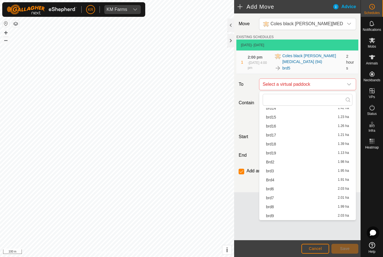
scroll to position [232, 0]
click at [309, 191] on div "brd6 2.03 ha" at bounding box center [307, 189] width 83 height 4
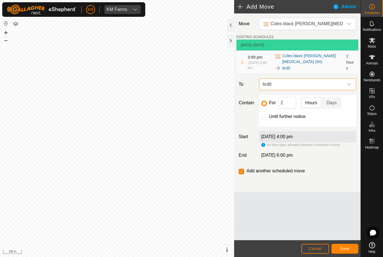
click at [350, 249] on button "Save" at bounding box center [345, 249] width 27 height 10
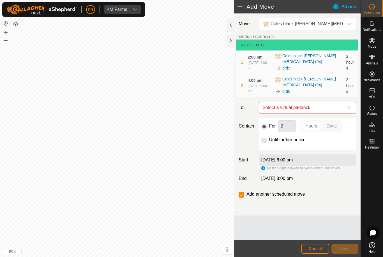
click at [348, 109] on icon "dropdown trigger" at bounding box center [349, 107] width 4 height 4
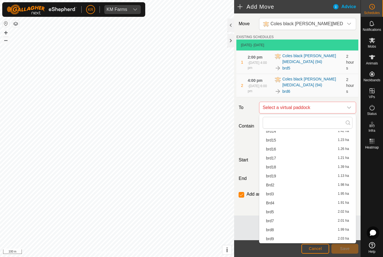
click at [313, 222] on div "brd7 2.01 ha" at bounding box center [307, 221] width 83 height 4
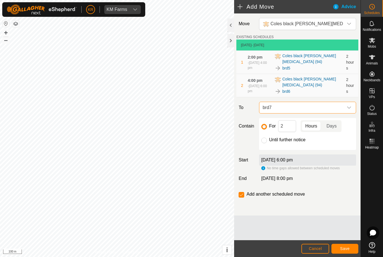
click at [265, 142] on input "Until further notice" at bounding box center [264, 141] width 6 height 6
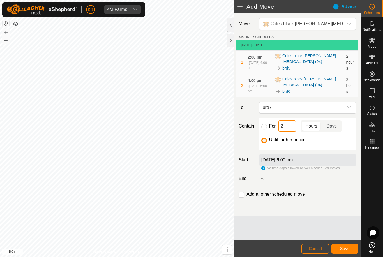
click at [289, 129] on input "2" at bounding box center [287, 126] width 18 height 12
click at [347, 249] on span "Save" at bounding box center [345, 249] width 10 height 4
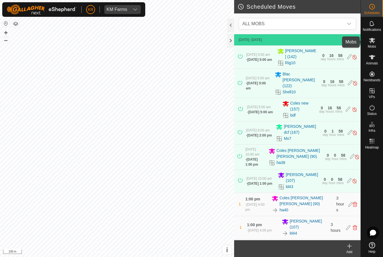
click at [376, 43] on es-mob-svg-icon at bounding box center [372, 40] width 10 height 9
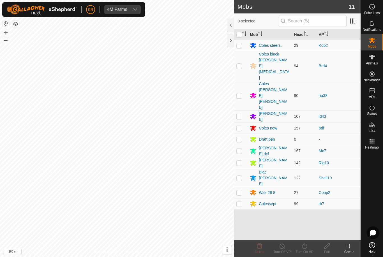
click at [240, 64] on p-checkbox at bounding box center [240, 66] width 6 height 4
click at [307, 249] on icon at bounding box center [304, 246] width 7 height 7
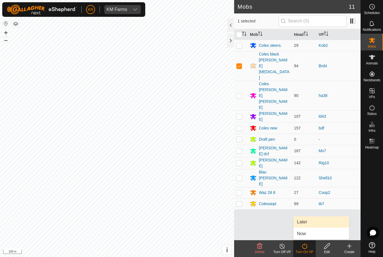
click at [313, 224] on link "Later" at bounding box center [322, 222] width 56 height 11
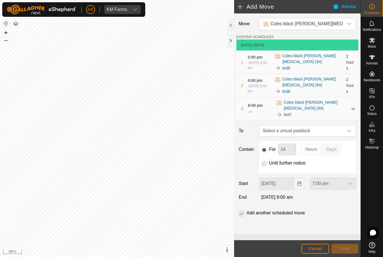
click at [321, 249] on span "Cancel" at bounding box center [315, 249] width 13 height 4
